Goal: Navigation & Orientation: Understand site structure

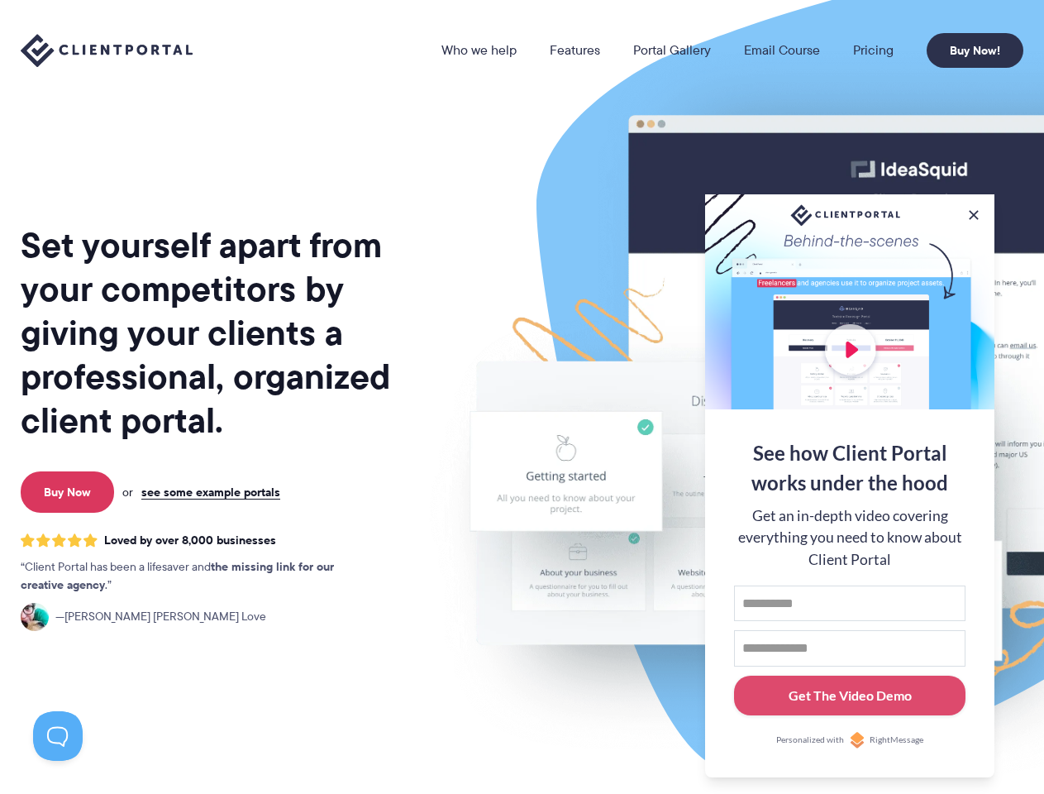
click at [480, 50] on link "Who we help" at bounding box center [478, 50] width 75 height 13
click at [974, 212] on button at bounding box center [974, 215] width 17 height 17
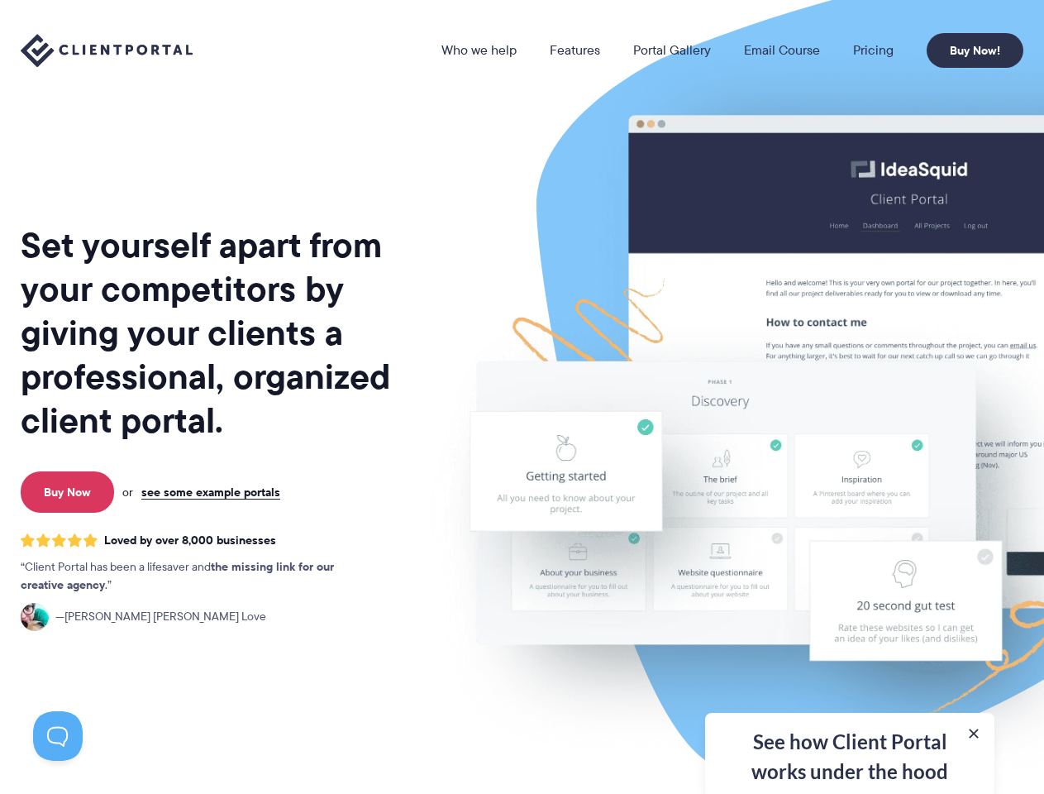
click at [850, 484] on img at bounding box center [863, 409] width 927 height 793
click at [58, 736] on button at bounding box center [58, 736] width 50 height 50
